Goal: Navigation & Orientation: Find specific page/section

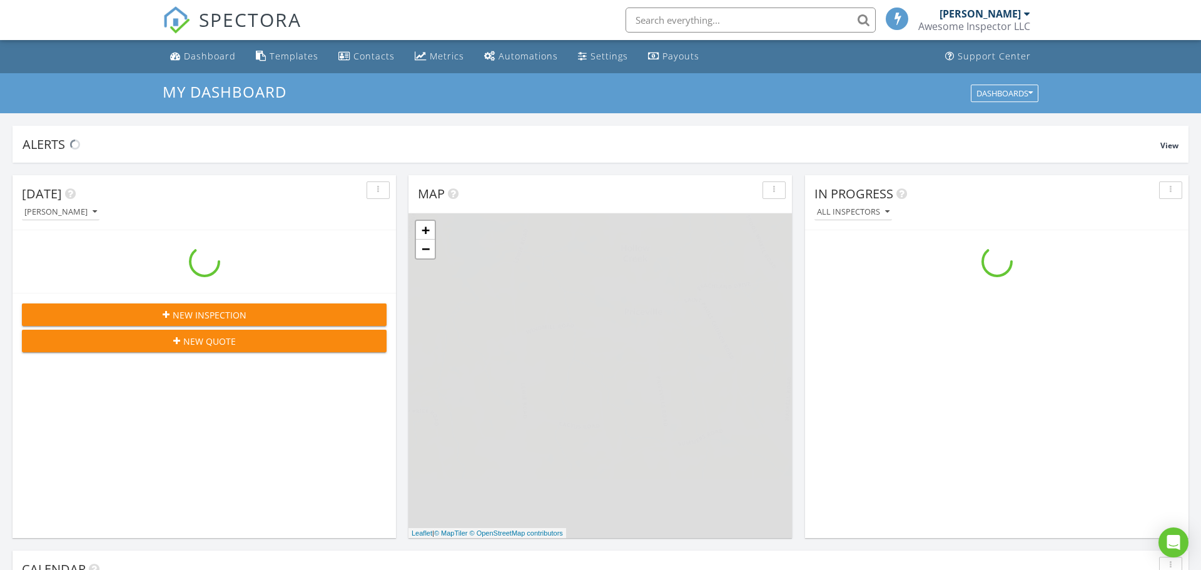
scroll to position [1139, 1202]
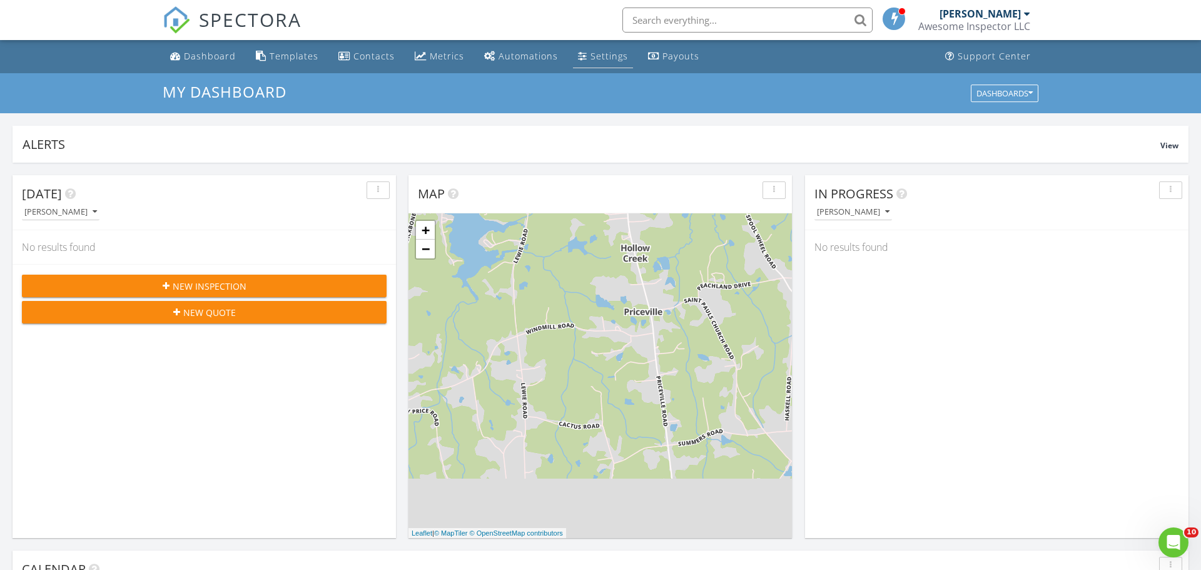
click at [604, 58] on div "Settings" at bounding box center [610, 56] width 38 height 12
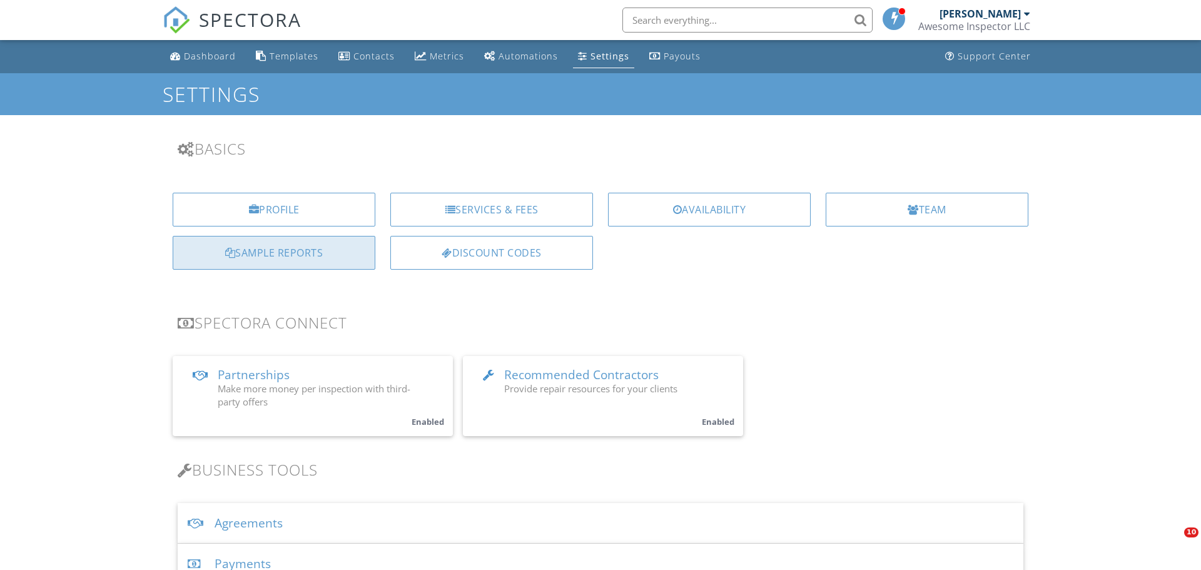
click at [305, 250] on div "Sample Reports" at bounding box center [274, 253] width 203 height 34
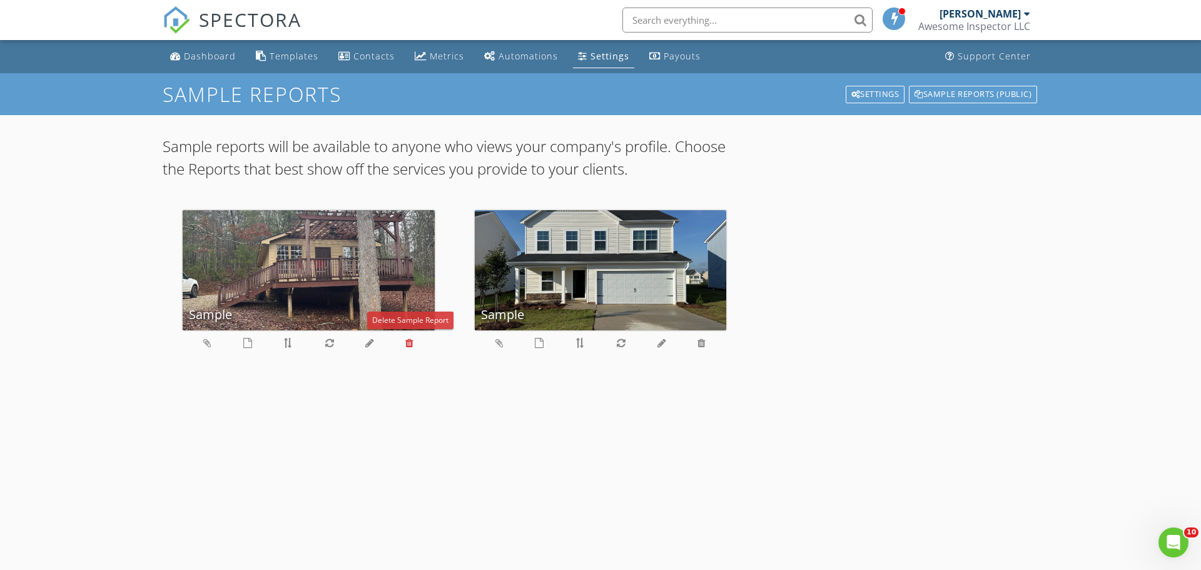
click at [409, 347] on icon at bounding box center [409, 343] width 8 height 10
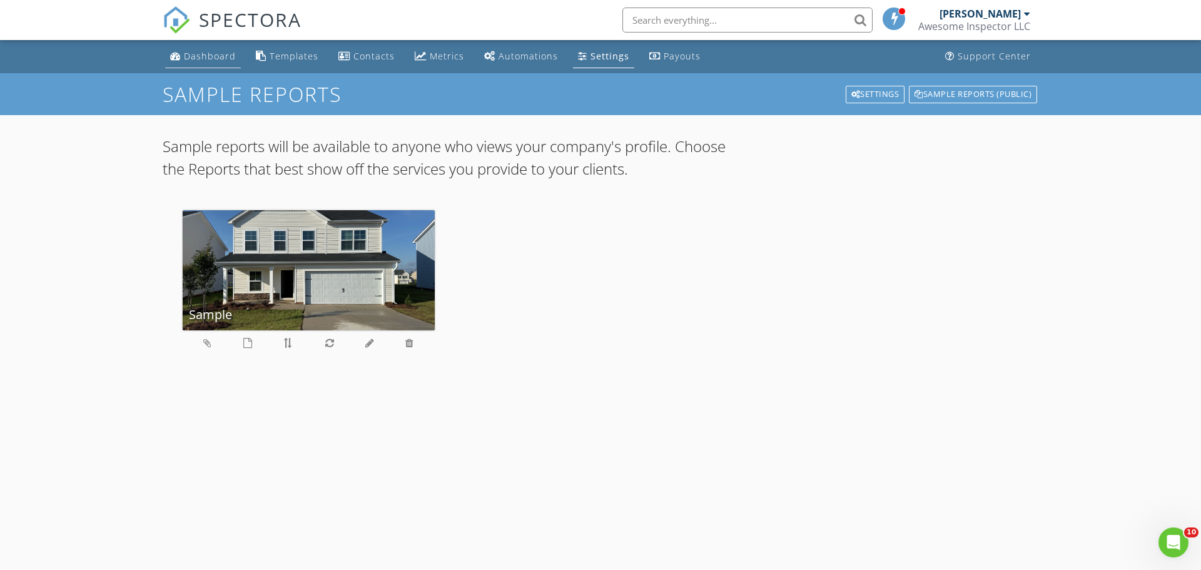
click at [206, 59] on div "Dashboard" at bounding box center [210, 56] width 52 height 12
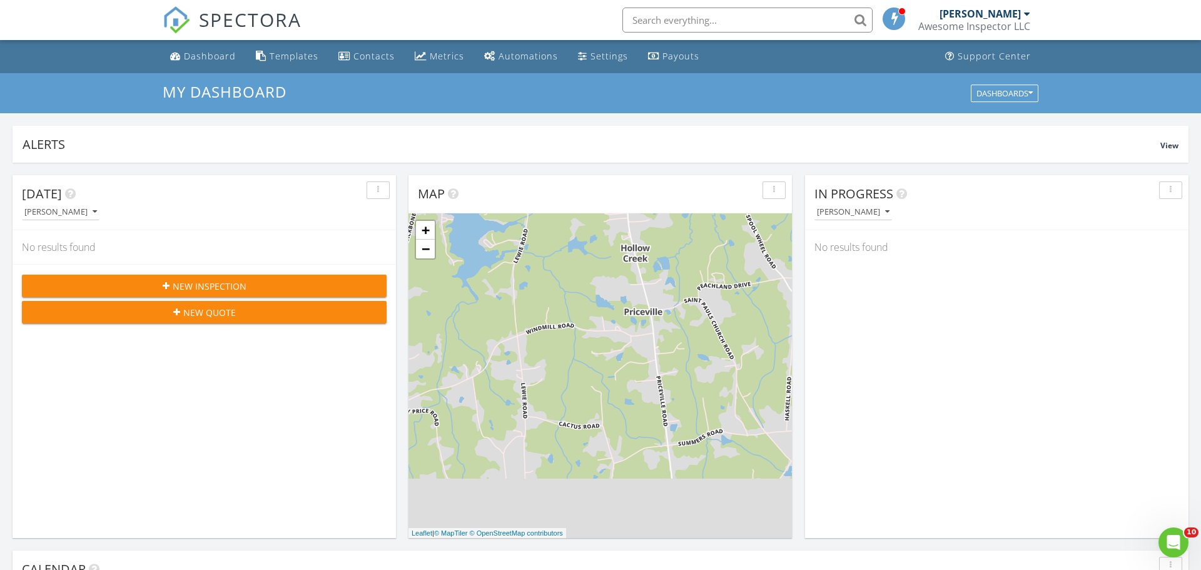
scroll to position [1139, 1202]
click at [623, 56] on link "Settings" at bounding box center [603, 56] width 60 height 23
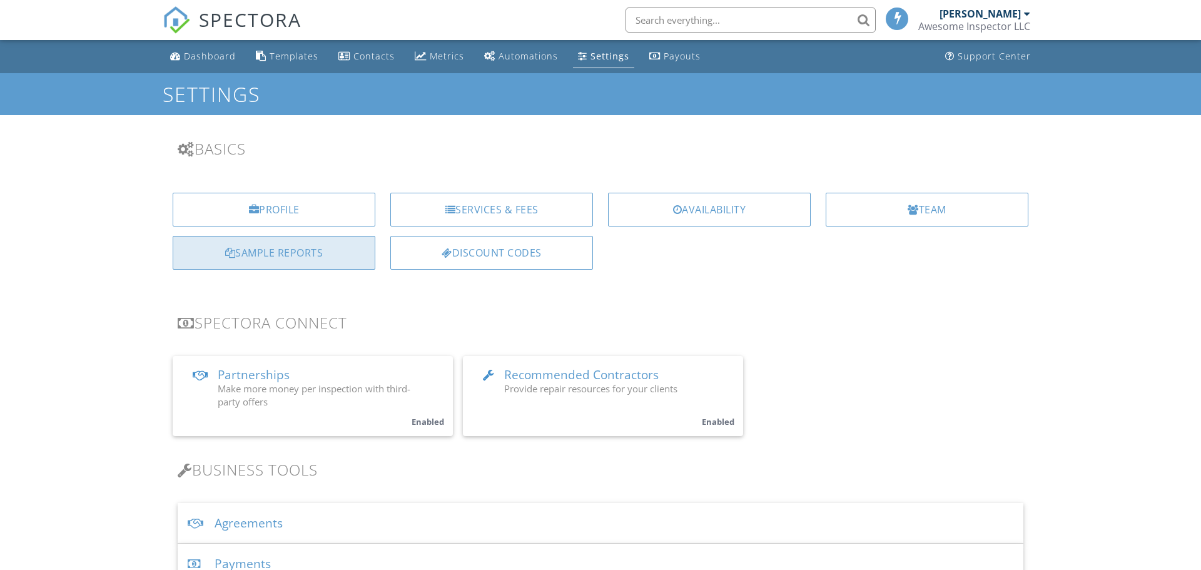
click at [257, 249] on div "Sample Reports" at bounding box center [274, 253] width 203 height 34
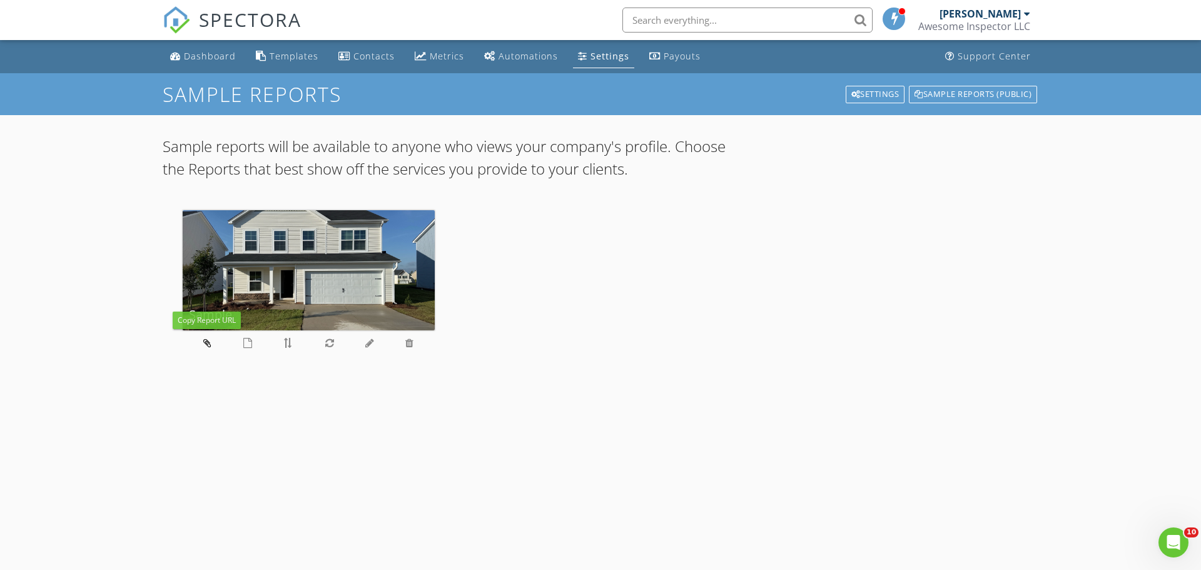
click at [209, 342] on icon at bounding box center [207, 343] width 8 height 10
